Goal: Task Accomplishment & Management: Manage account settings

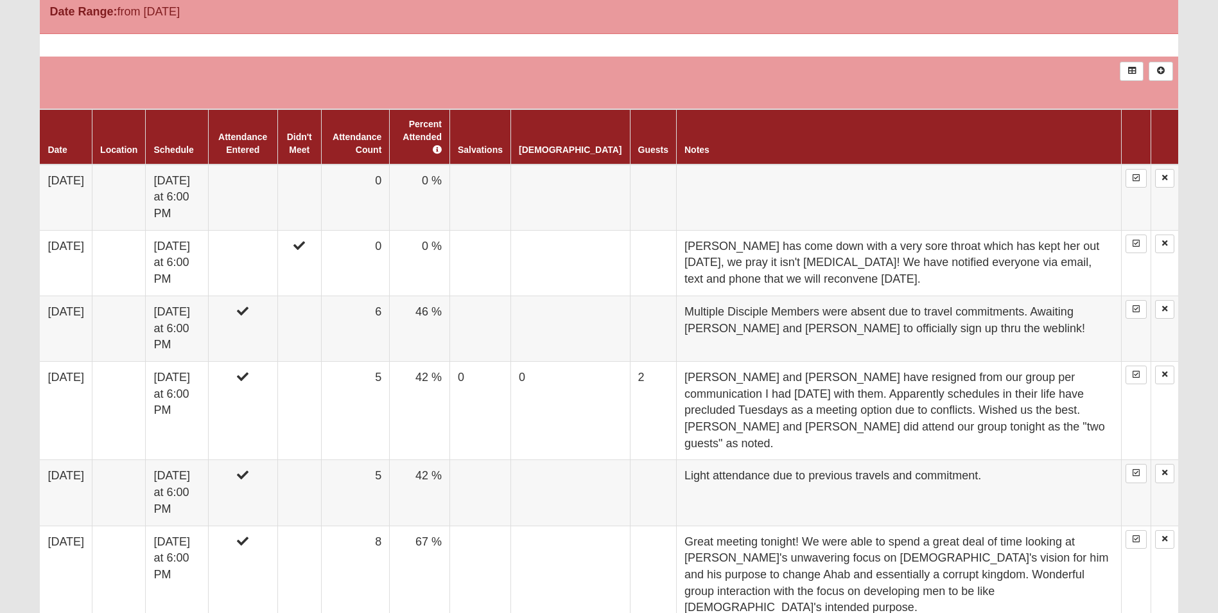
scroll to position [706, 0]
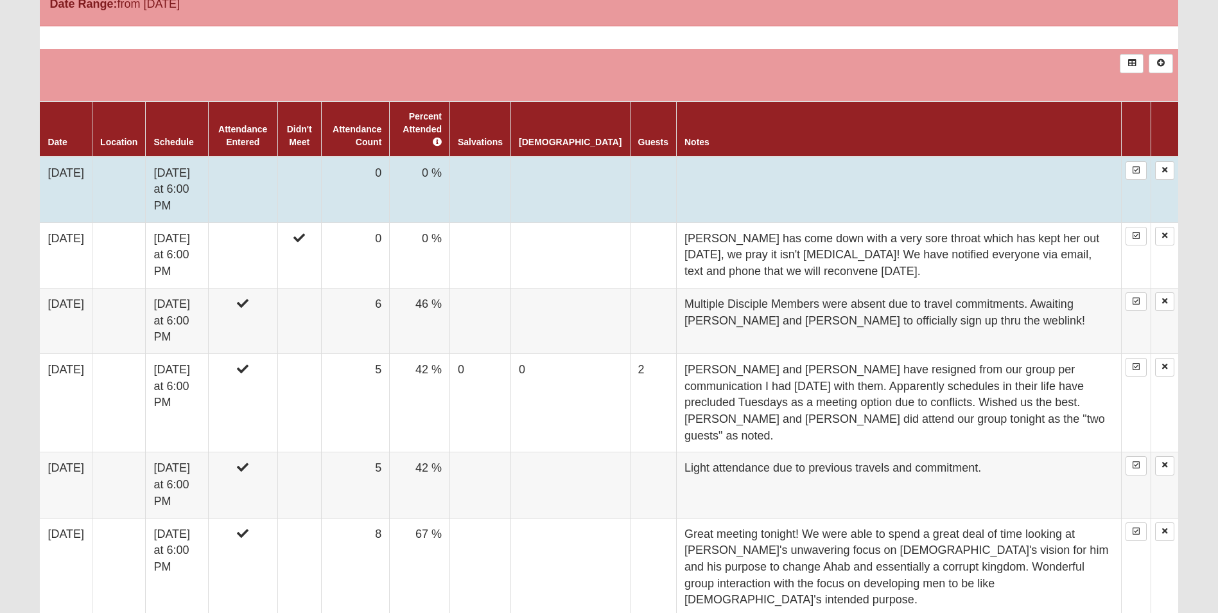
click at [263, 157] on td at bounding box center [242, 190] width 69 height 66
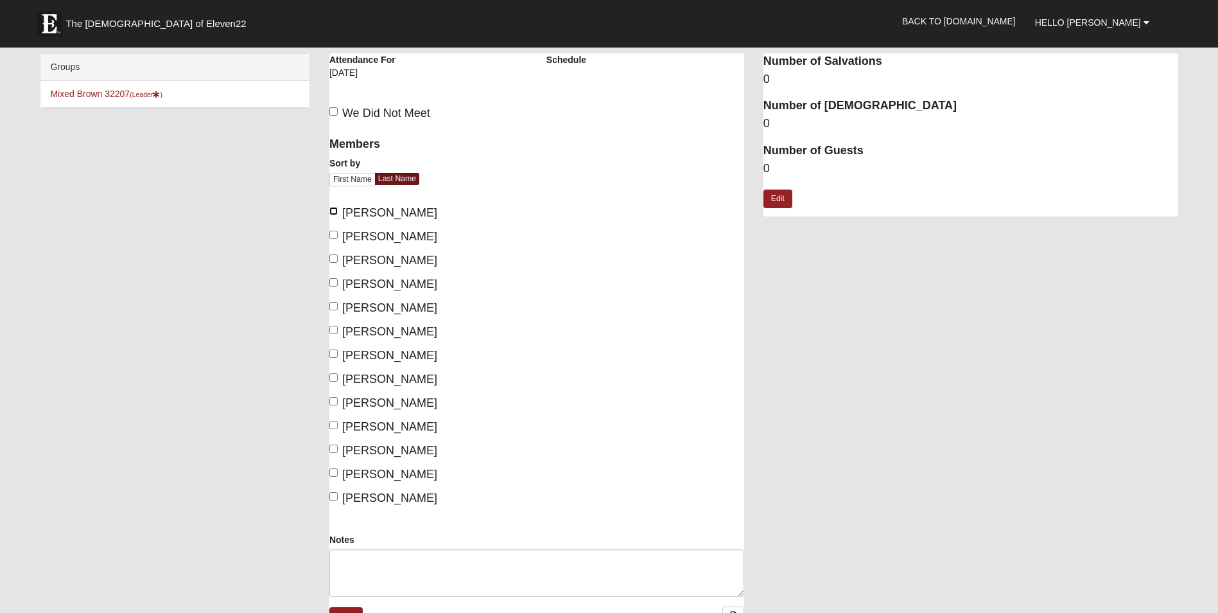
click at [333, 211] on input "[PERSON_NAME]" at bounding box center [333, 211] width 8 height 8
checkbox input "true"
click at [335, 234] on input "[PERSON_NAME]" at bounding box center [333, 234] width 8 height 8
checkbox input "true"
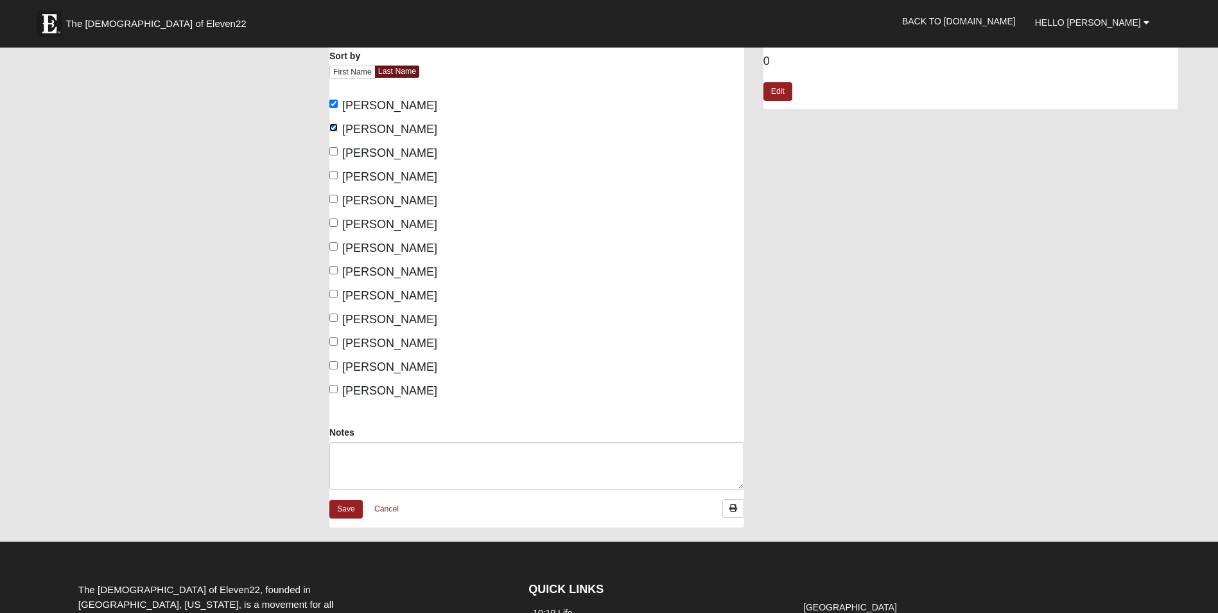
scroll to position [128, 0]
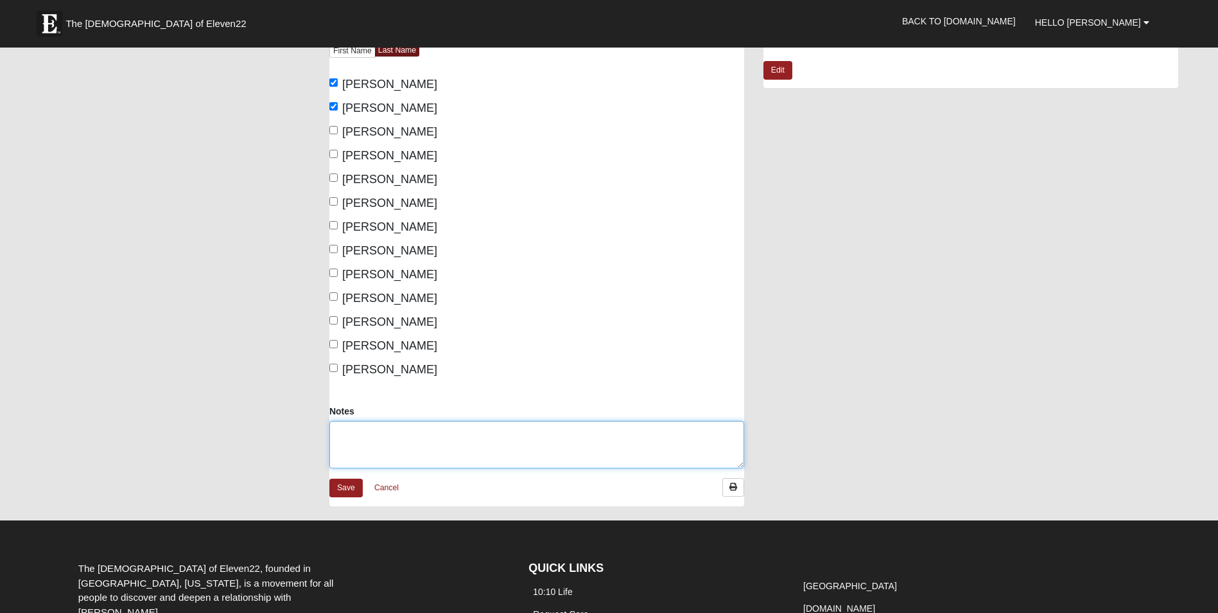
click at [526, 433] on textarea "Notes" at bounding box center [536, 445] width 415 height 48
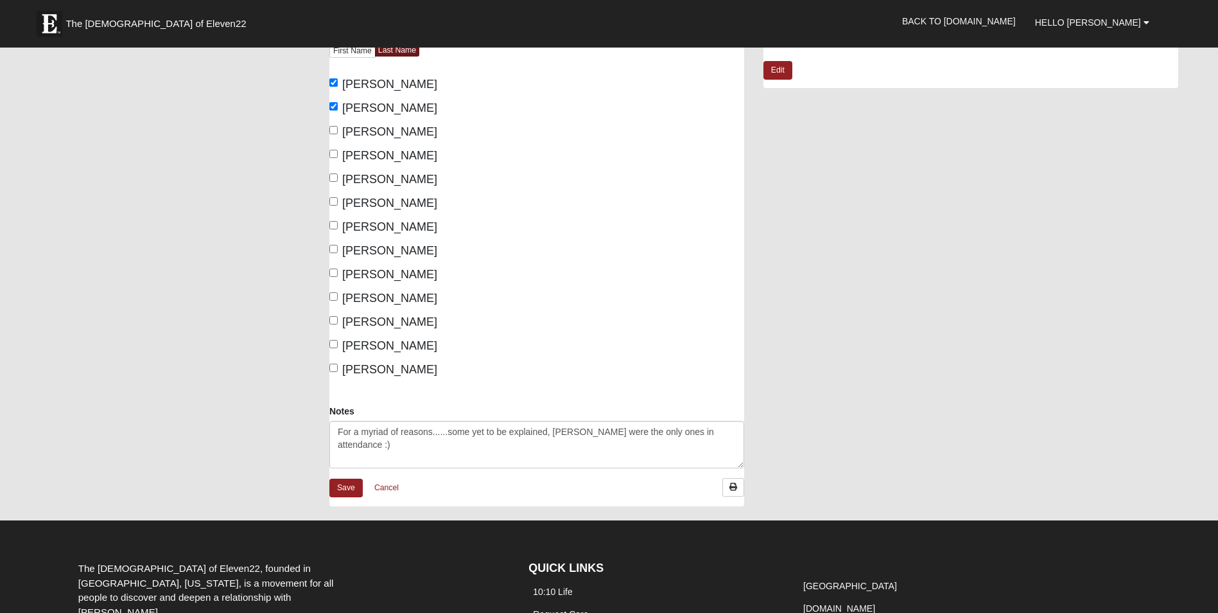
drag, startPoint x: 573, startPoint y: 431, endPoint x: 589, endPoint y: 374, distance: 59.5
click at [589, 374] on div "Members Sort by First Name Last Name [PERSON_NAME] [PERSON_NAME], [PERSON_NAME]…" at bounding box center [537, 202] width 434 height 404
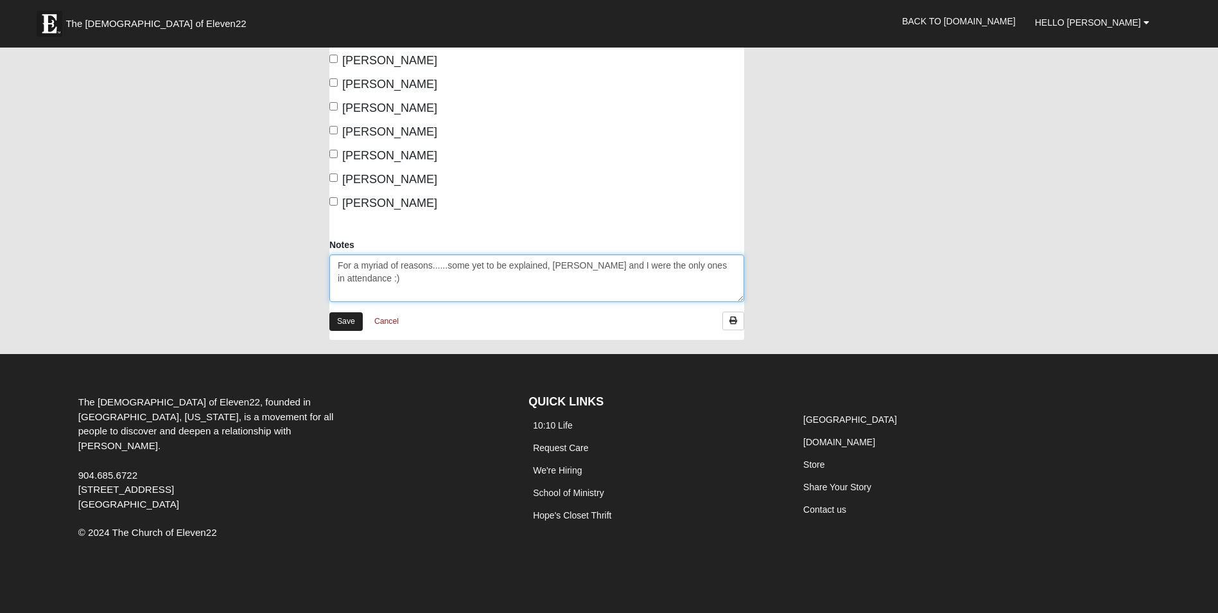
type textarea "For a myriad of reasons......some yet to be explained, [PERSON_NAME] and I were…"
click at [345, 319] on link "Save" at bounding box center [345, 321] width 33 height 19
